Goal: Task Accomplishment & Management: Manage account settings

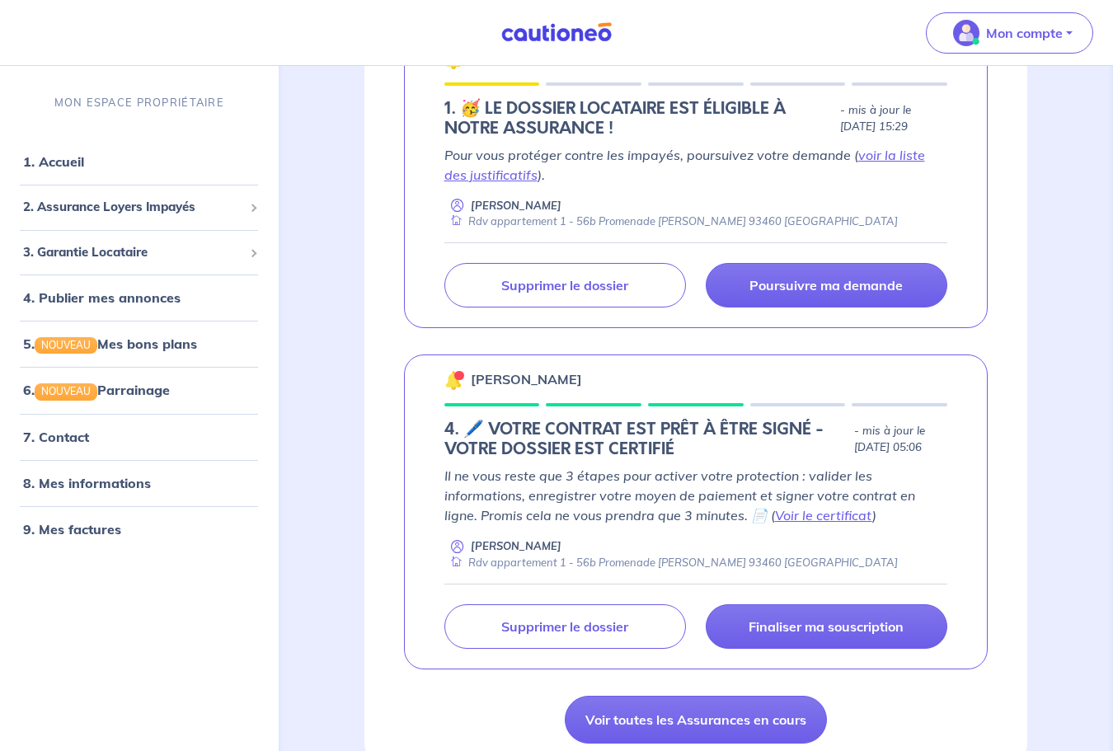
scroll to position [330, 0]
click at [136, 207] on span "2. Assurance Loyers Impayés" at bounding box center [133, 207] width 220 height 19
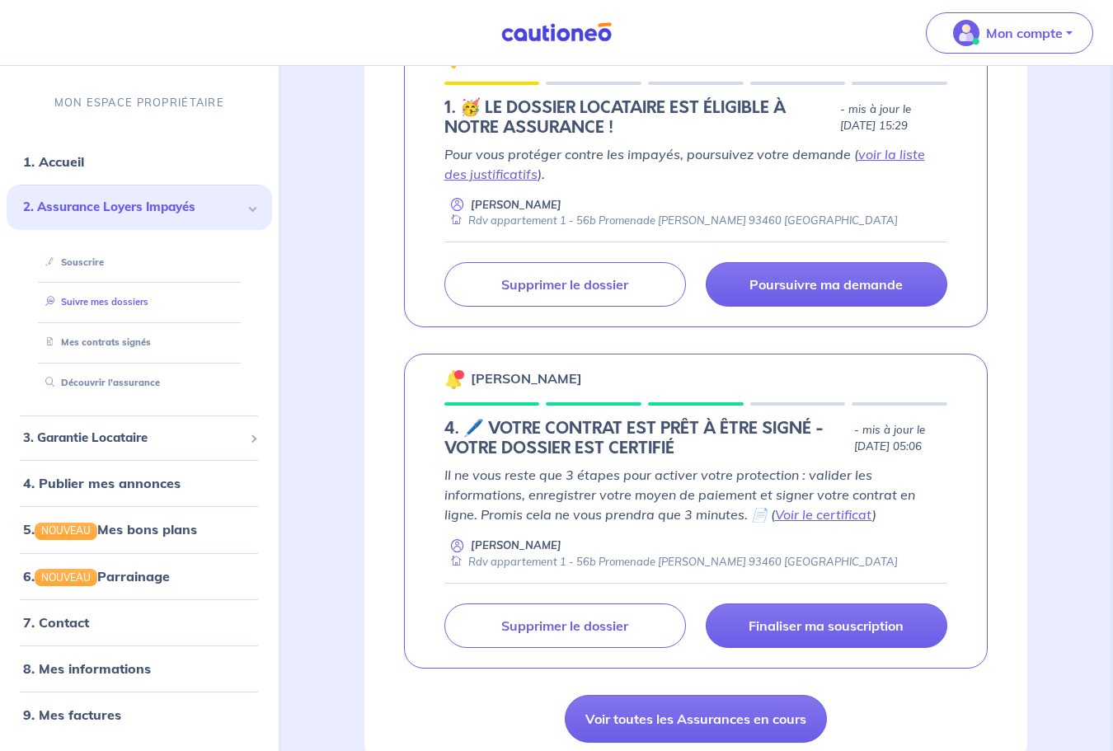
click at [119, 302] on link "Suivre mes dossiers" at bounding box center [94, 303] width 110 height 12
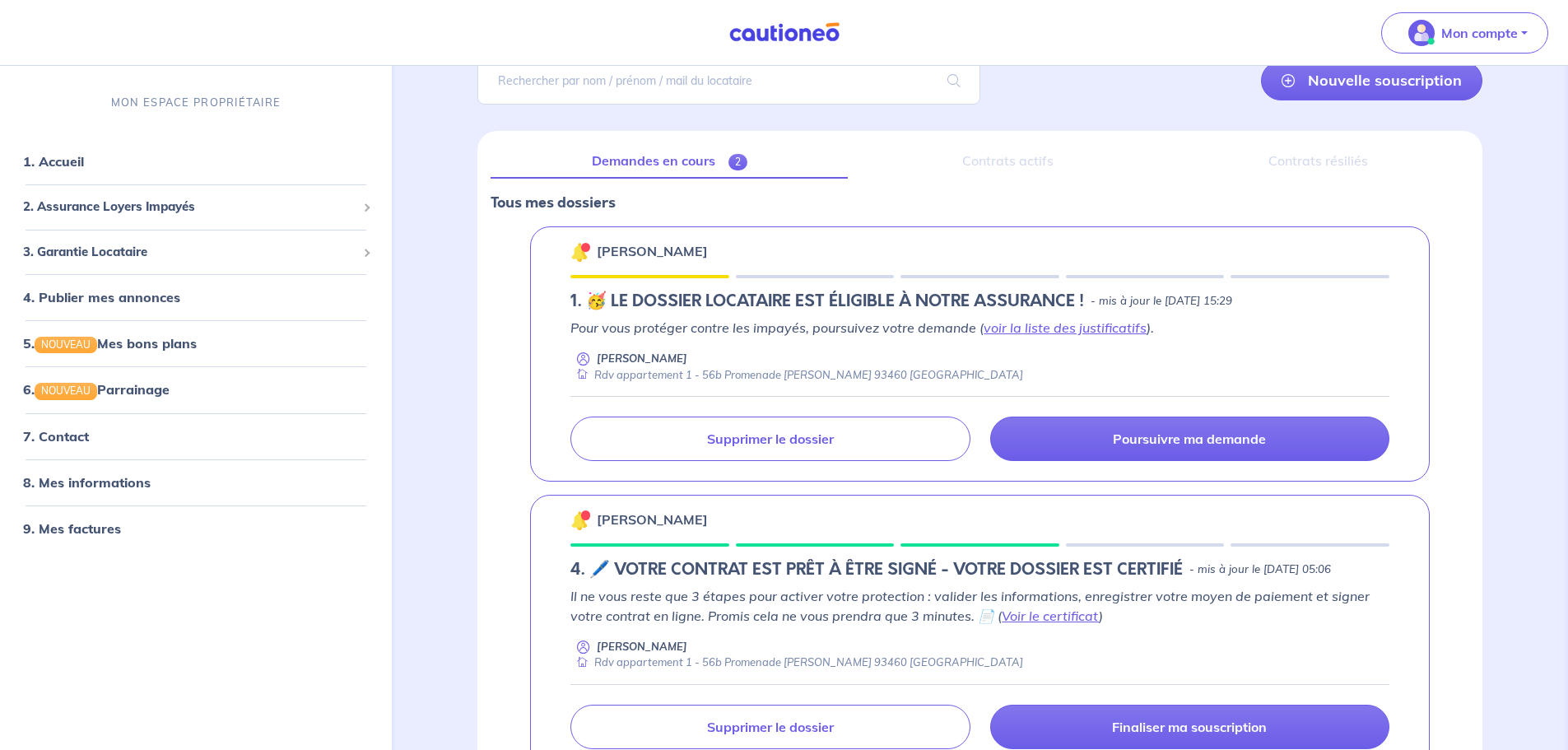
scroll to position [96, 0]
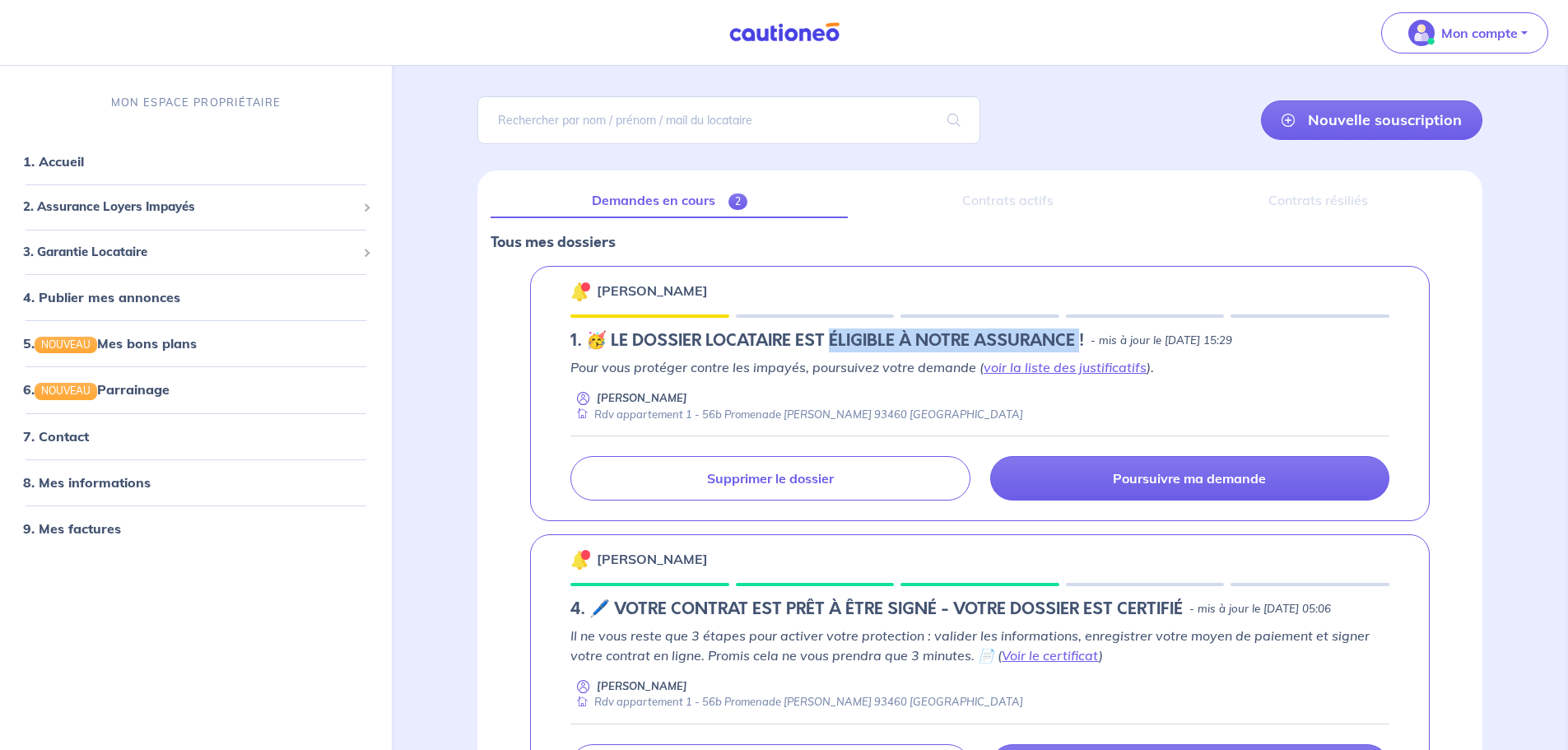
drag, startPoint x: 832, startPoint y: 340, endPoint x: 1080, endPoint y: 332, distance: 248.1
click at [1080, 332] on h5 "1.︎ 🥳 LE DOSSIER LOCATAIRE EST ÉLIGIBLE À NOTRE ASSURANCE !" at bounding box center [827, 341] width 513 height 20
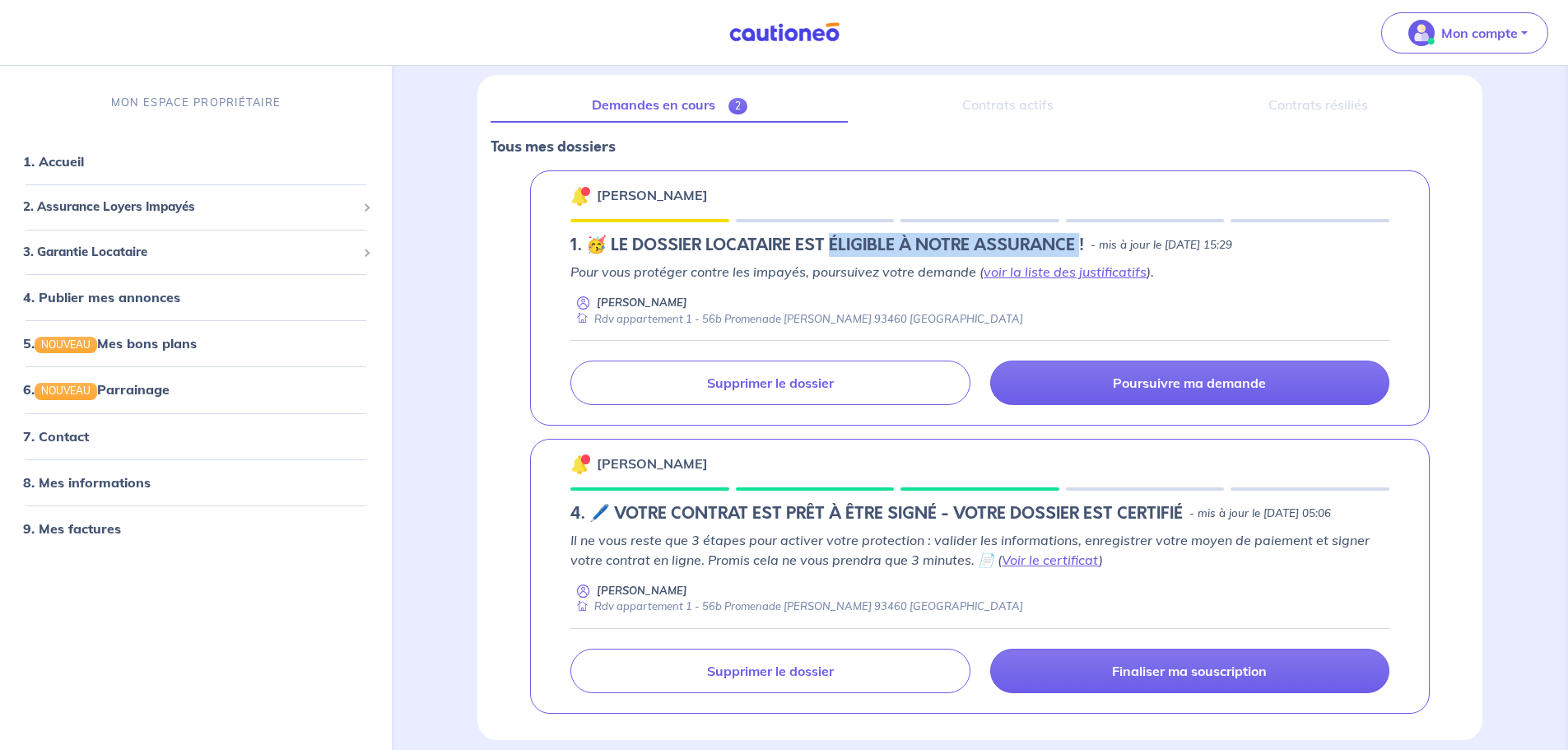
scroll to position [261, 0]
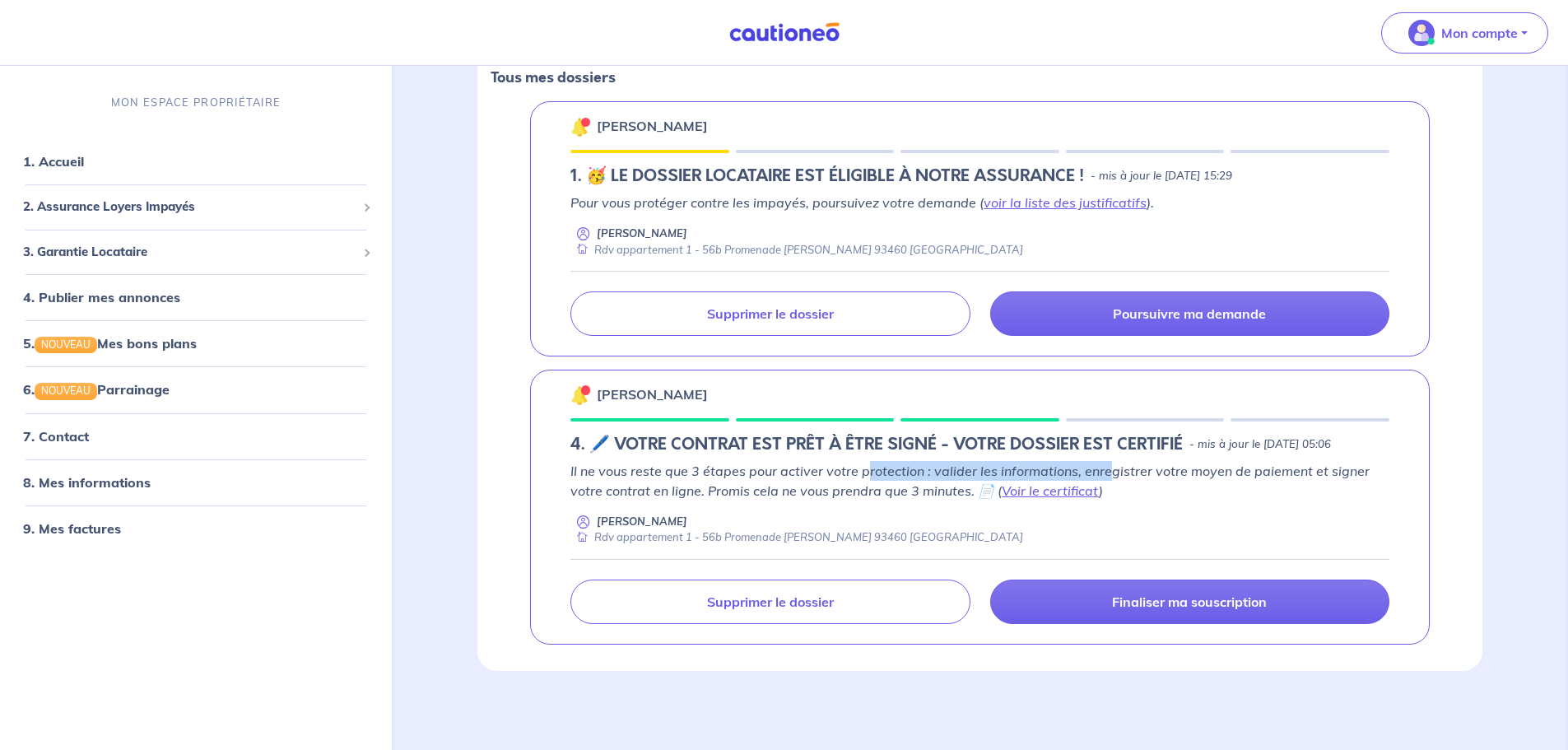
drag, startPoint x: 903, startPoint y: 456, endPoint x: 1107, endPoint y: 459, distance: 204.0
click at [1107, 459] on div "[PERSON_NAME] 4. 🖊️ VOTRE CONTRAT EST PRÊT À ÊTRE SIGNÉ - VOTRE DOSSIER EST CER…" at bounding box center [980, 506] width 900 height 275
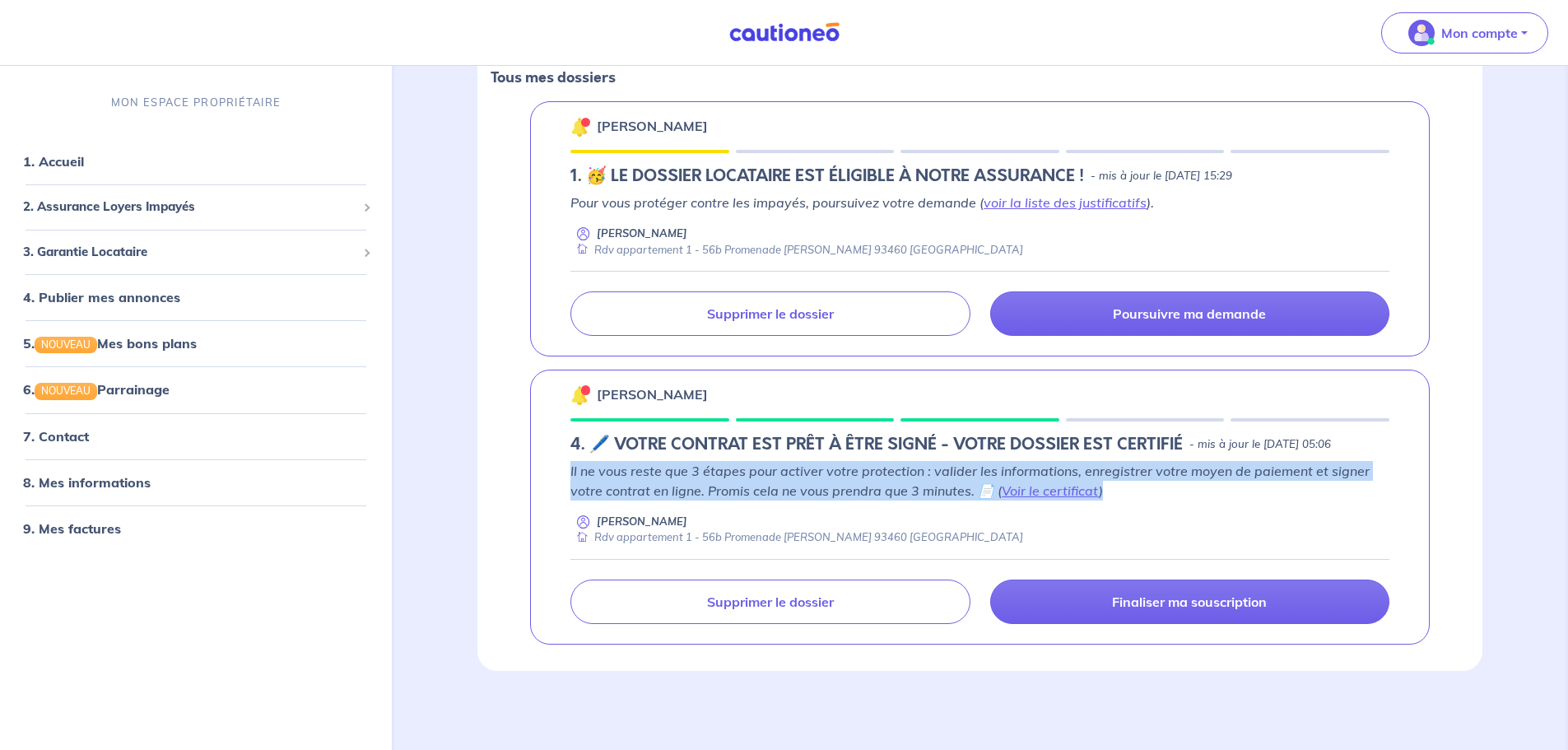
drag, startPoint x: 1152, startPoint y: 493, endPoint x: 545, endPoint y: 461, distance: 607.8
click at [545, 461] on div "[PERSON_NAME] 4. 🖊️ VOTRE CONTRAT EST PRÊT À ÊTRE SIGNÉ - VOTRE DOSSIER EST CER…" at bounding box center [980, 506] width 900 height 275
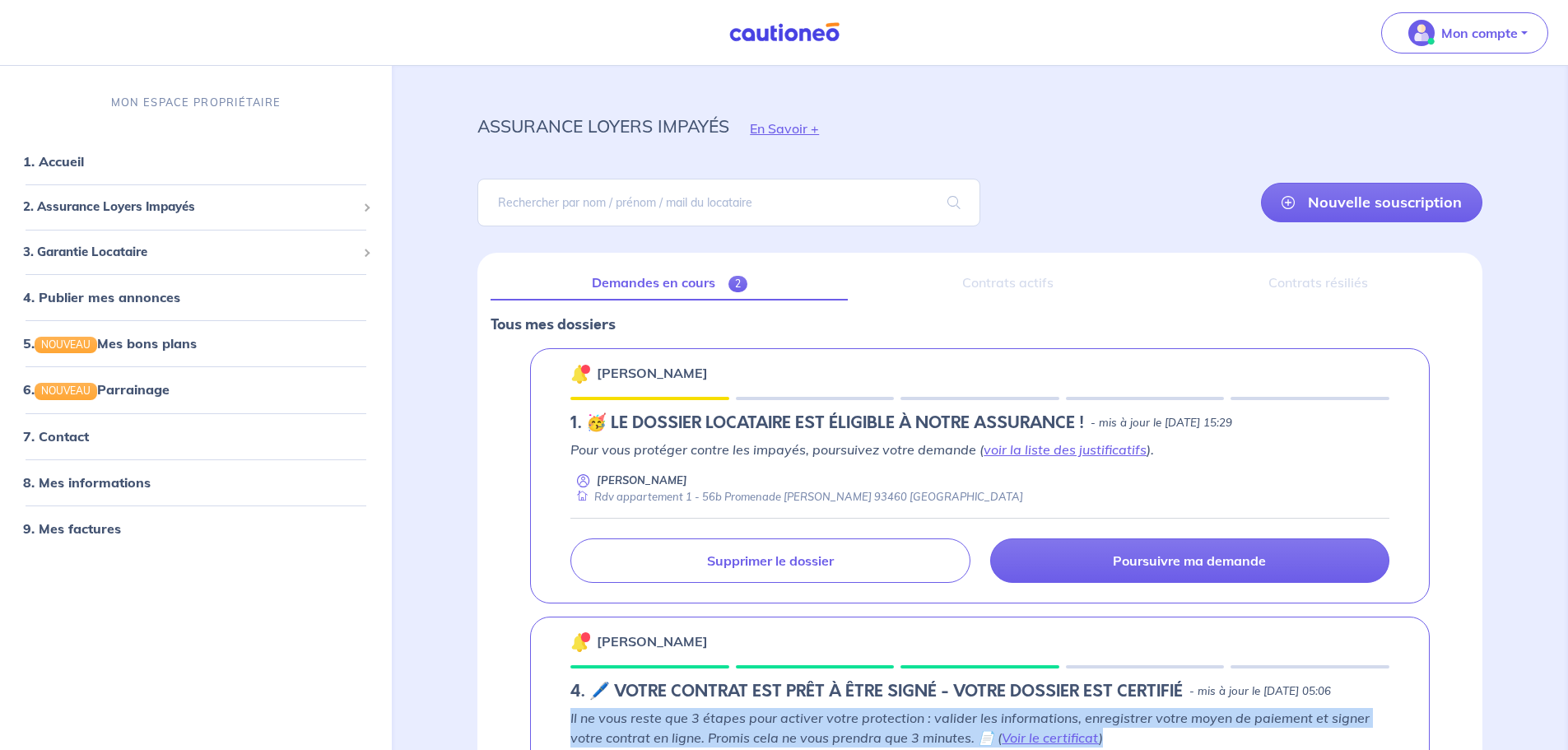
scroll to position [0, 0]
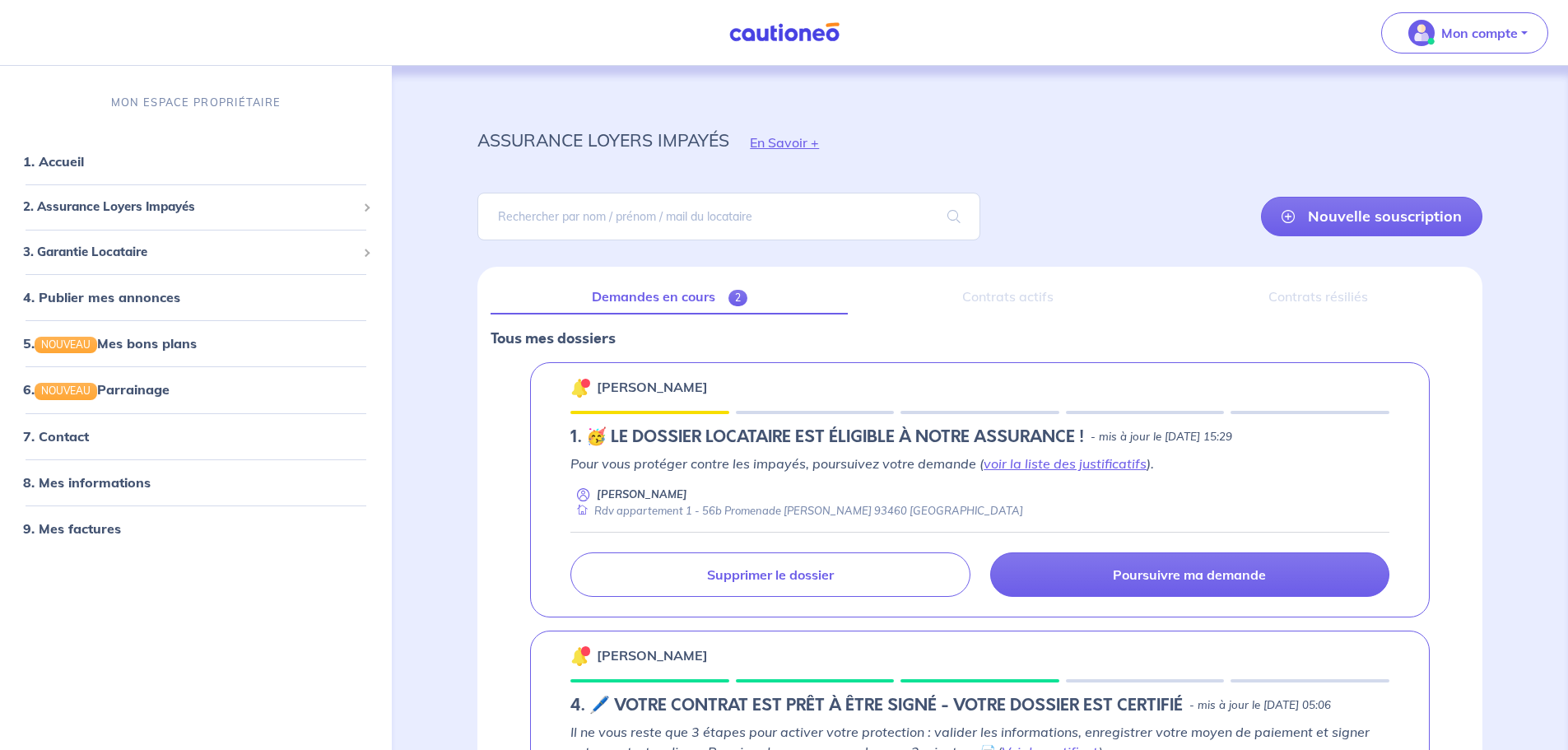
click at [1029, 301] on div "Contrats actifs" at bounding box center [1007, 297] width 293 height 35
click at [1111, 304] on div "Contrats résiliés" at bounding box center [1318, 297] width 302 height 35
click at [662, 302] on link "Demandes en cours 2" at bounding box center [669, 297] width 358 height 35
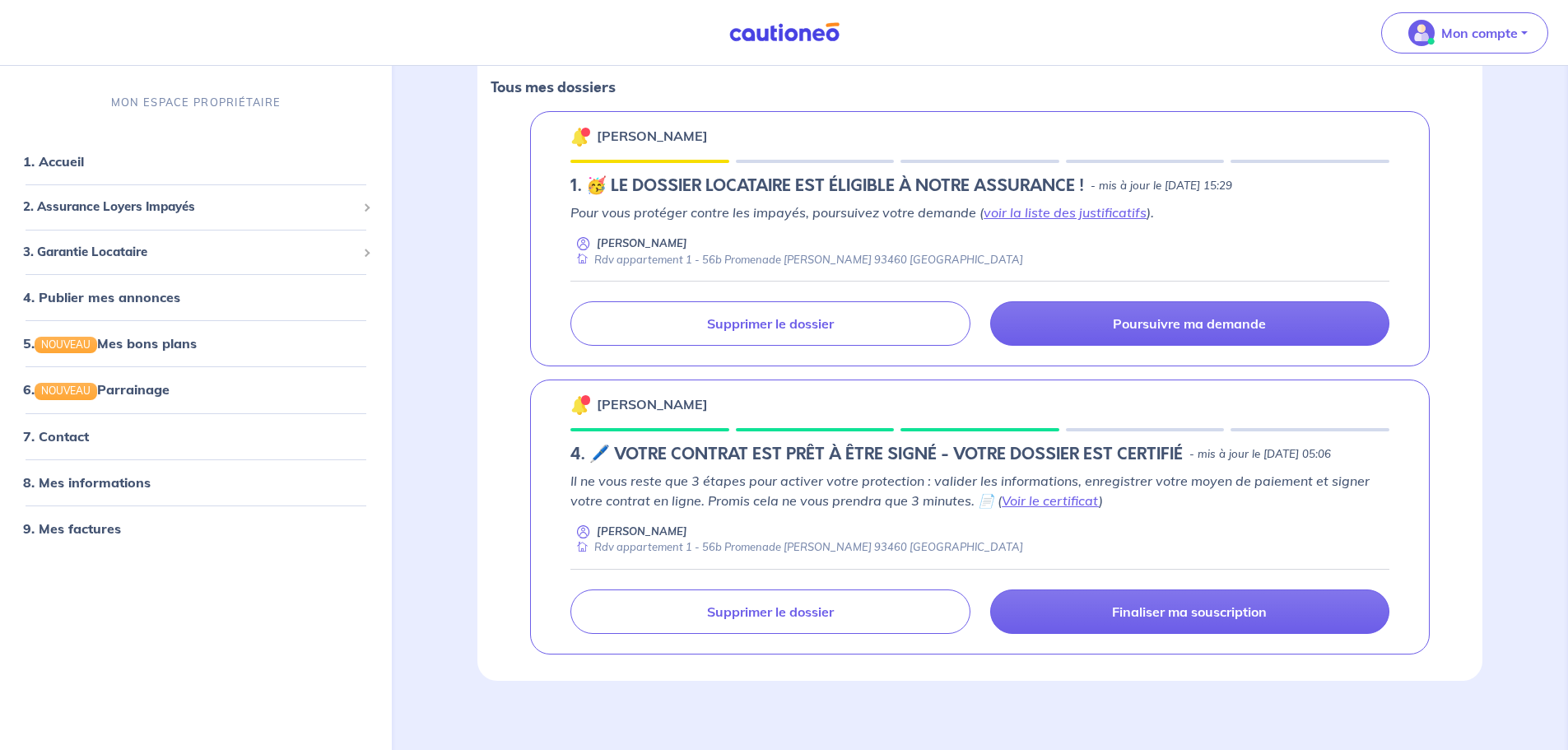
scroll to position [261, 0]
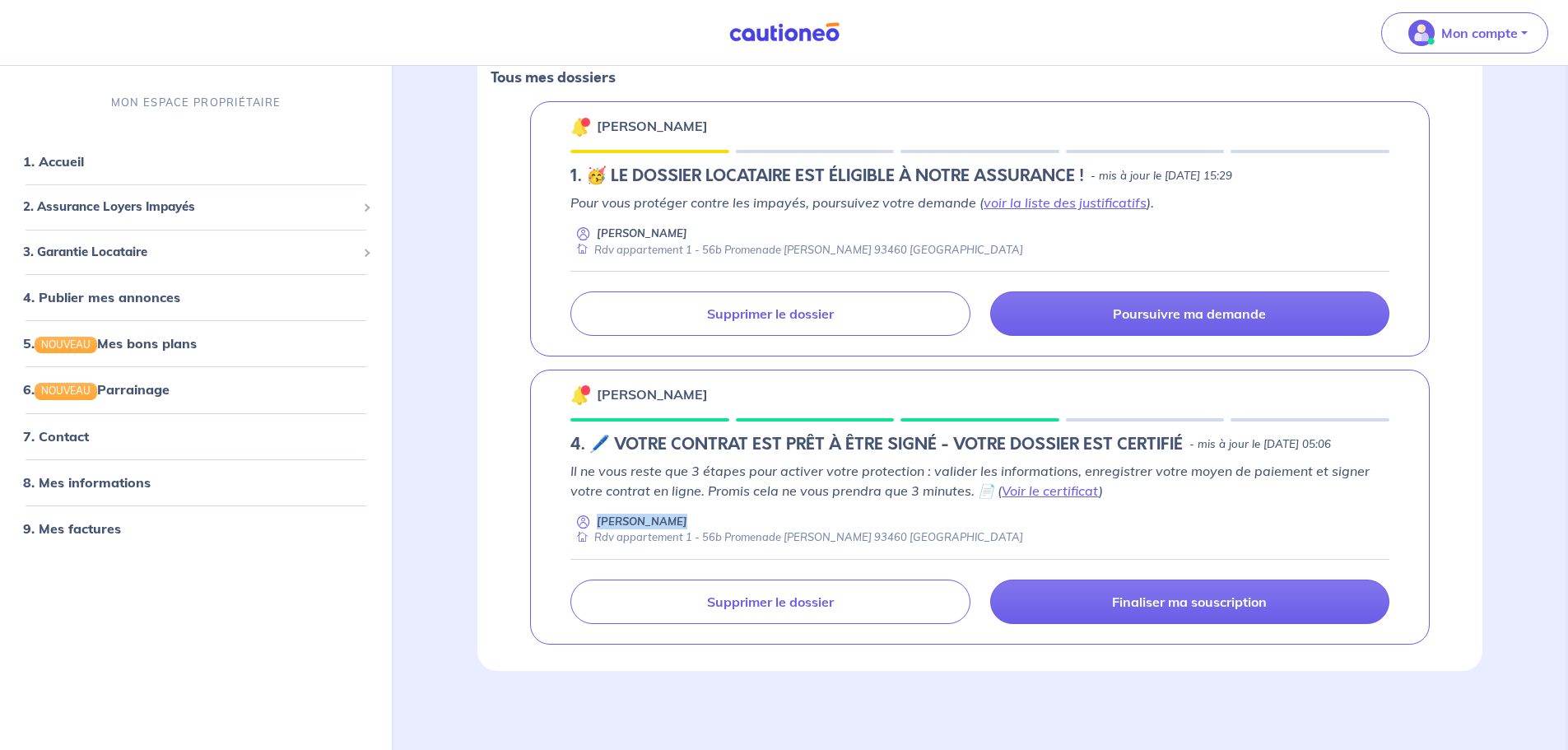
drag, startPoint x: 715, startPoint y: 524, endPoint x: 578, endPoint y: 519, distance: 137.1
click at [578, 519] on div "[PERSON_NAME] Rdv appartement 1 - 56b [GEOGRAPHIC_DATA][PERSON_NAME] 93460 [GEO…" at bounding box center [980, 529] width 819 height 32
copy div "[PERSON_NAME]"
